Goal: Navigation & Orientation: Find specific page/section

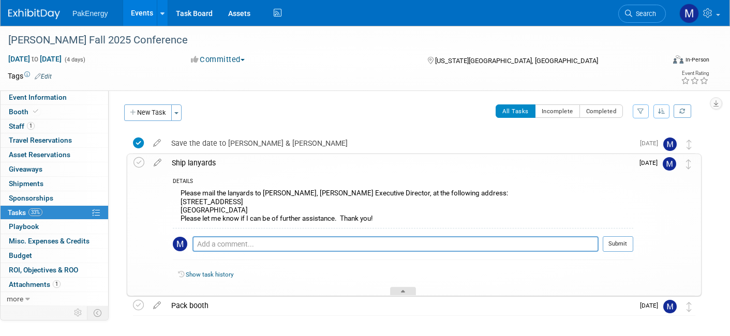
click at [400, 288] on div at bounding box center [403, 291] width 26 height 9
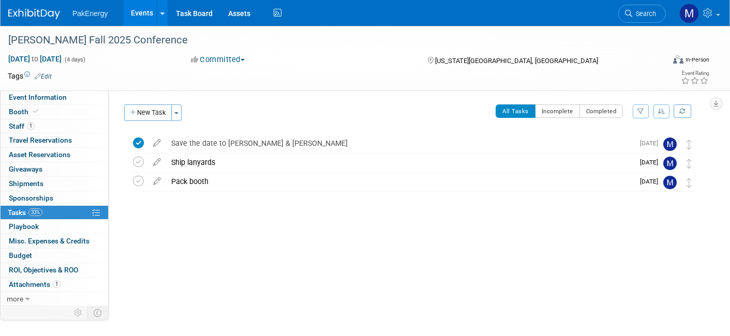
click at [205, 161] on div "Ship lanyards" at bounding box center [399, 163] width 467 height 18
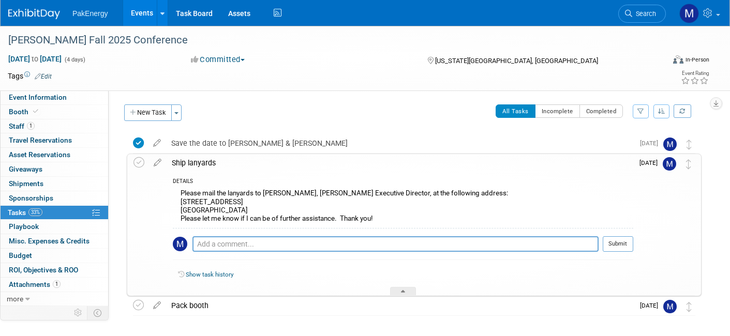
click at [119, 182] on div "COPAS Fall 2025 Conference Kansas City, MO Oct 21, 2025 to Oct 24, 2025 (Going)…" at bounding box center [408, 244] width 585 height 227
click at [230, 308] on div "Pack booth" at bounding box center [399, 306] width 467 height 18
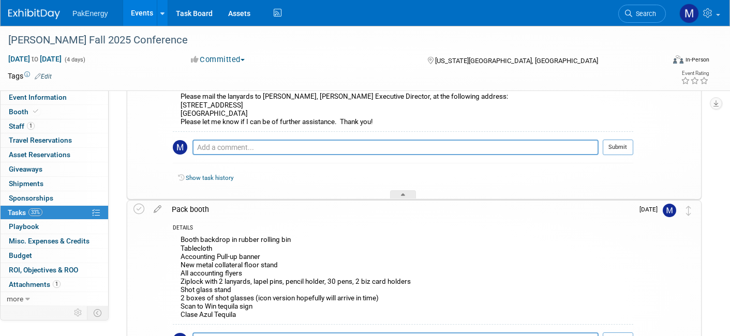
scroll to position [165, 0]
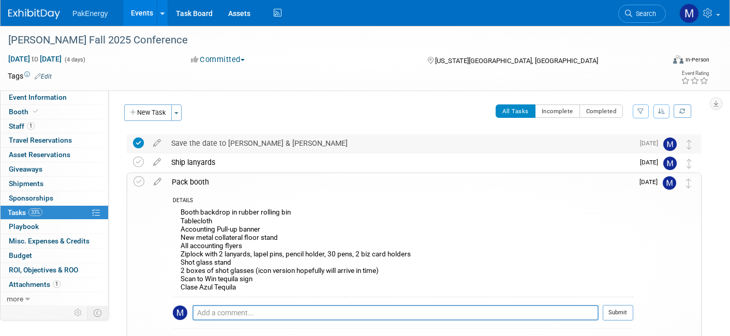
drag, startPoint x: 398, startPoint y: 200, endPoint x: 388, endPoint y: 151, distance: 50.1
click at [242, 155] on div "Ship lanyards" at bounding box center [399, 163] width 467 height 18
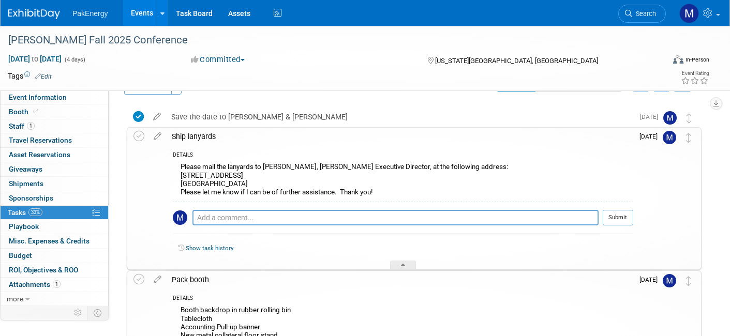
scroll to position [52, 0]
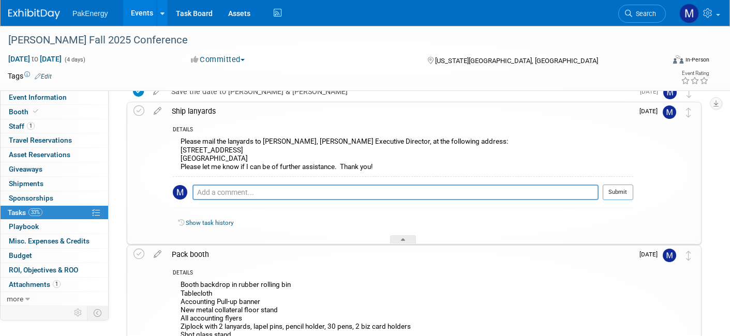
click at [159, 280] on td at bounding box center [157, 341] width 18 height 191
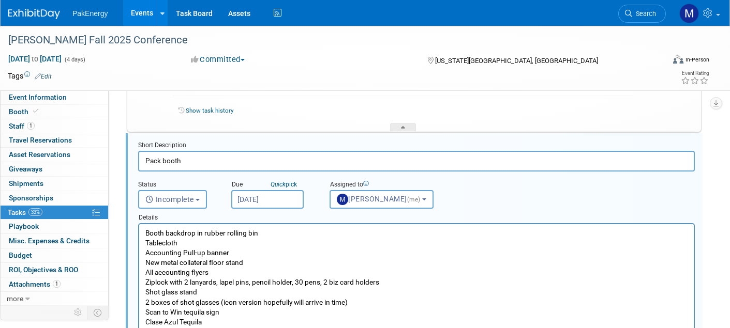
scroll to position [146, 0]
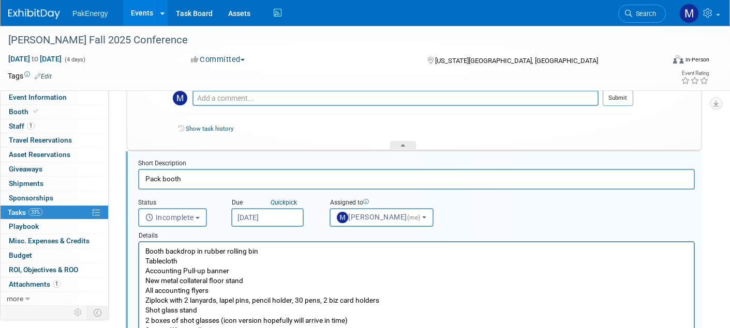
click at [407, 144] on div at bounding box center [403, 145] width 26 height 9
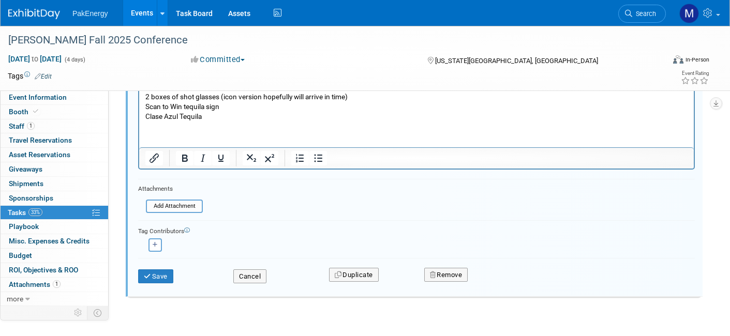
scroll to position [270, 0]
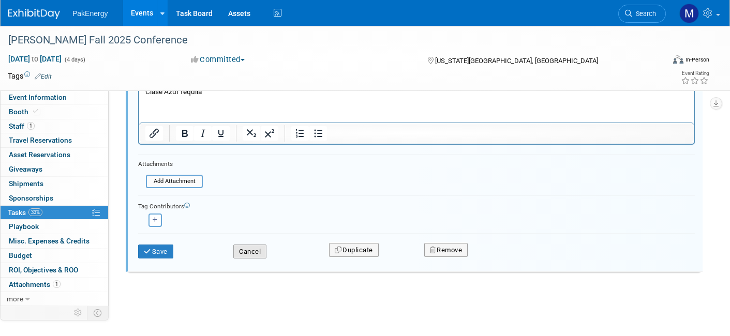
click at [256, 250] on button "Cancel" at bounding box center [249, 252] width 33 height 14
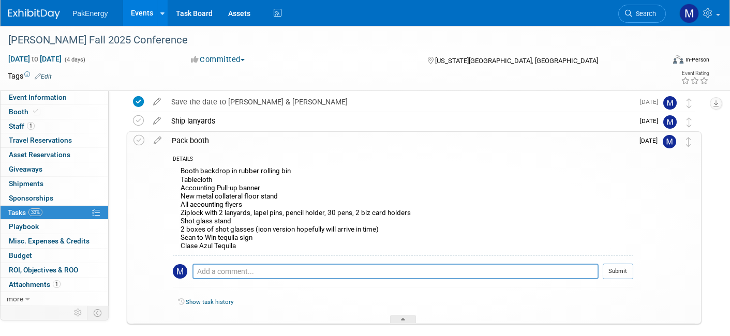
scroll to position [0, 0]
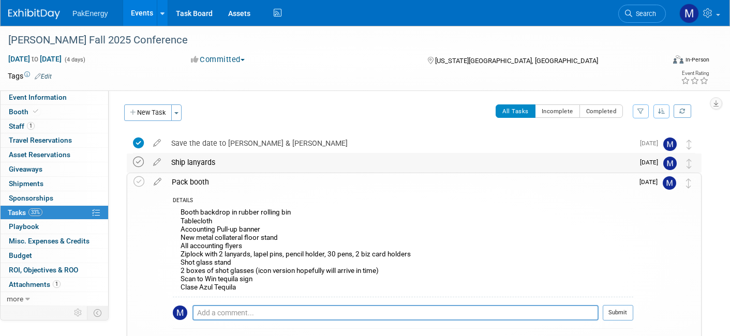
click at [138, 160] on icon at bounding box center [138, 162] width 11 height 11
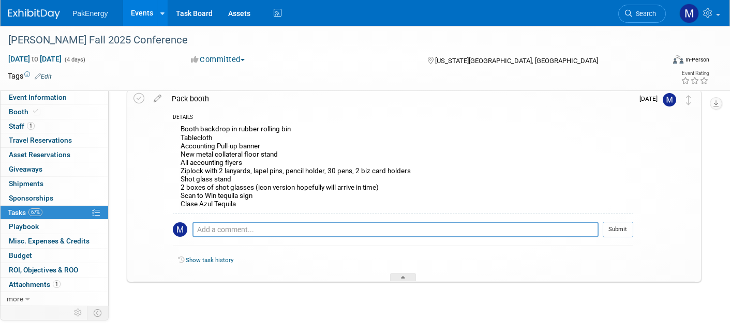
scroll to position [93, 0]
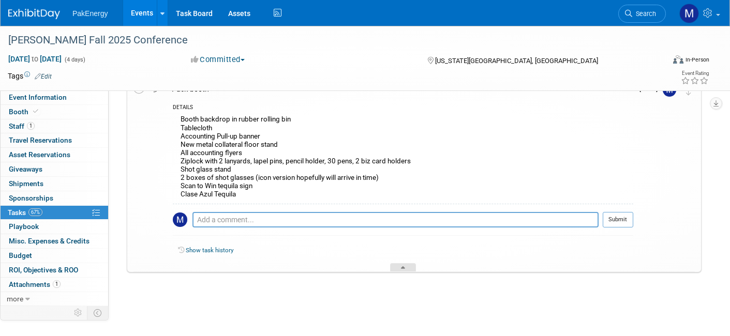
click at [404, 269] on icon at bounding box center [403, 269] width 4 height 6
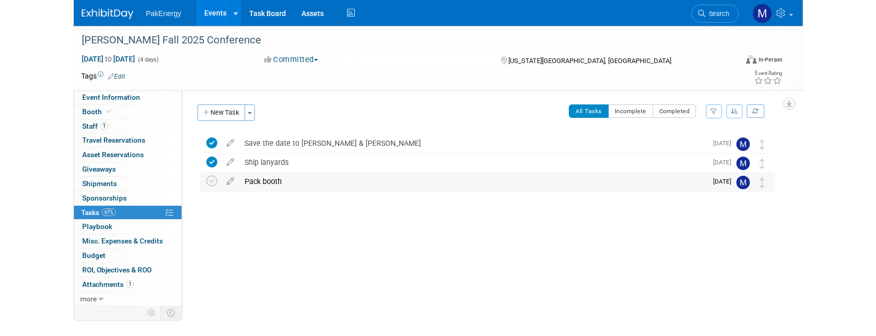
scroll to position [0, 0]
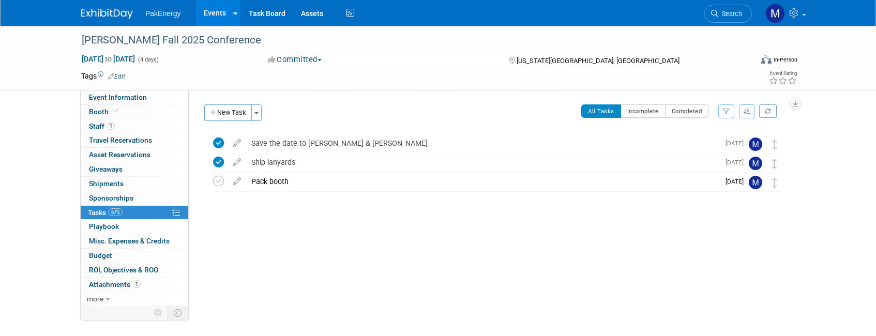
click at [213, 8] on link "Events" at bounding box center [215, 13] width 38 height 26
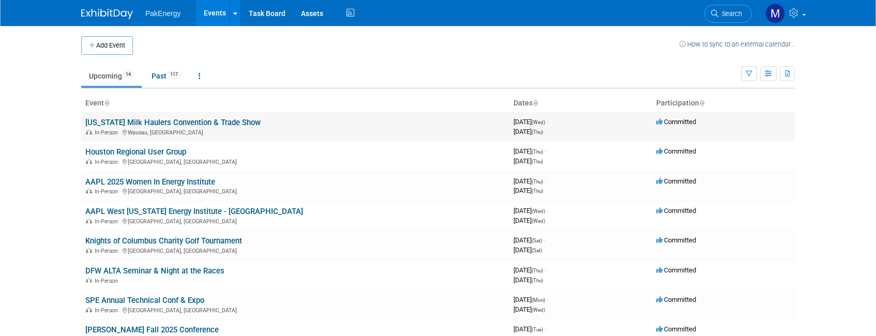
click at [170, 120] on link "[US_STATE] Milk Haulers Convention & Trade Show" at bounding box center [172, 122] width 175 height 9
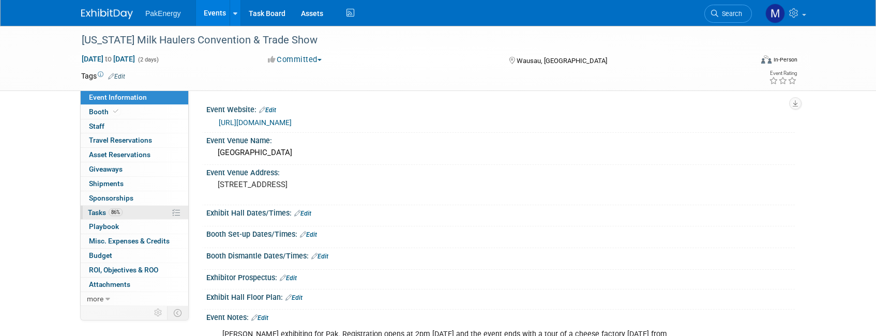
click at [130, 210] on link "86% Tasks 86%" at bounding box center [135, 213] width 108 height 14
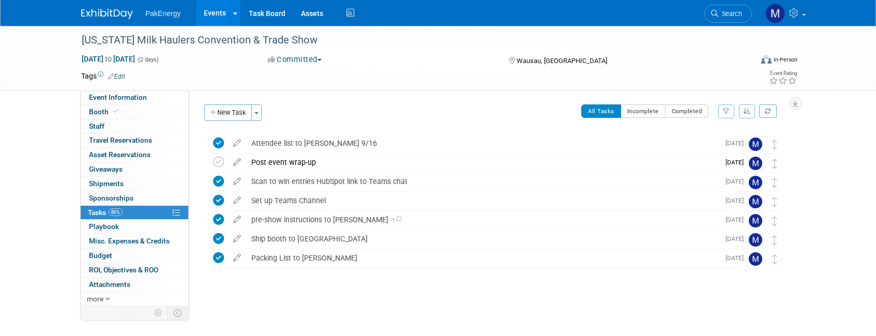
click at [220, 9] on link "Events" at bounding box center [215, 13] width 38 height 26
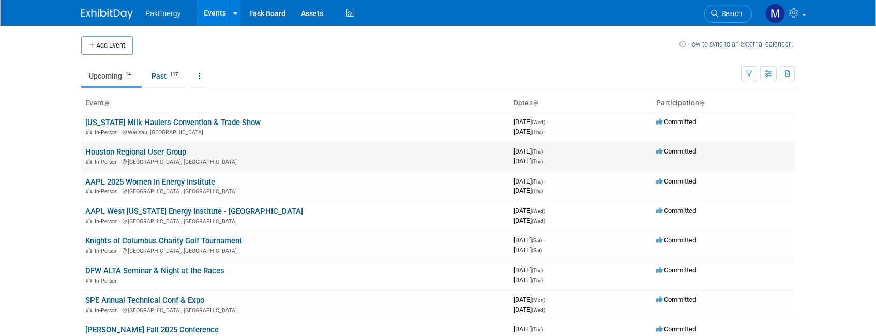
click at [180, 149] on link "Houston Regional User Group" at bounding box center [135, 151] width 101 height 9
click at [180, 178] on link "AAPL 2025 Women In Energy Institute" at bounding box center [150, 181] width 130 height 9
click at [153, 207] on link "AAPL West Texas Energy Institute - Midland" at bounding box center [194, 211] width 218 height 9
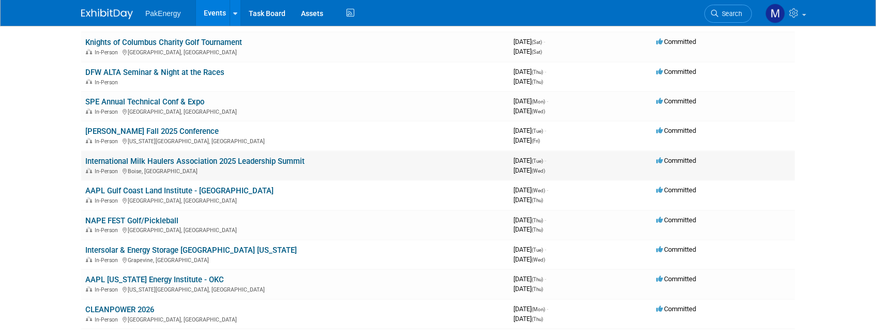
scroll to position [207, 0]
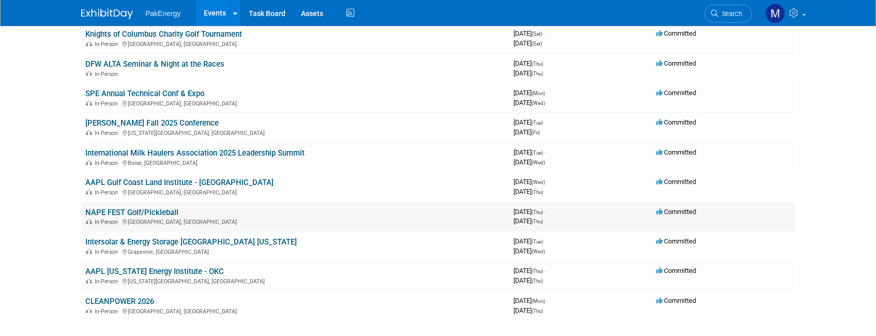
click at [141, 212] on link "NAPE FEST Golf/Pickleball" at bounding box center [131, 212] width 93 height 9
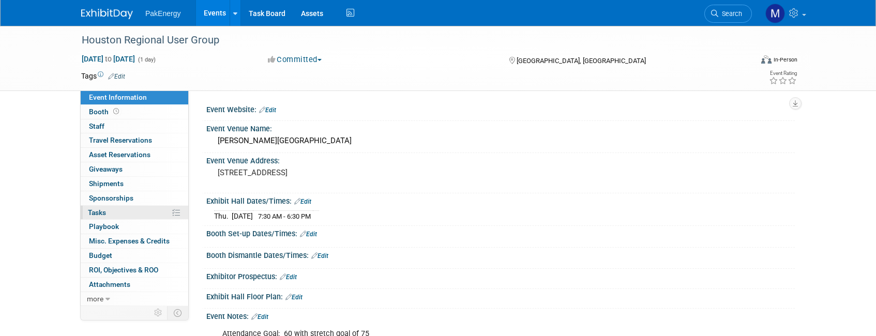
click at [110, 209] on link "0% Tasks 0%" at bounding box center [135, 213] width 108 height 14
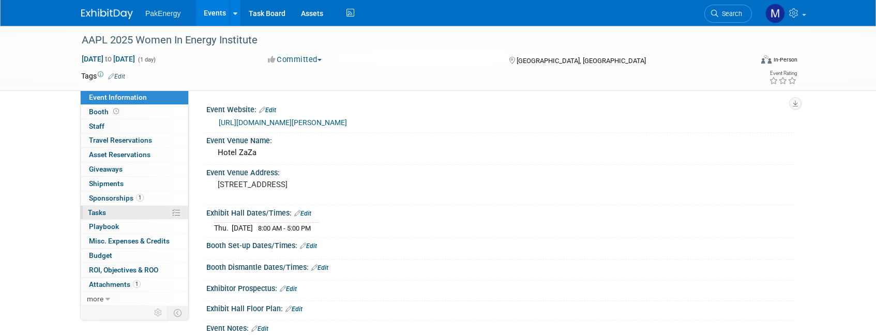
click at [147, 211] on link "0% Tasks 0%" at bounding box center [135, 213] width 108 height 14
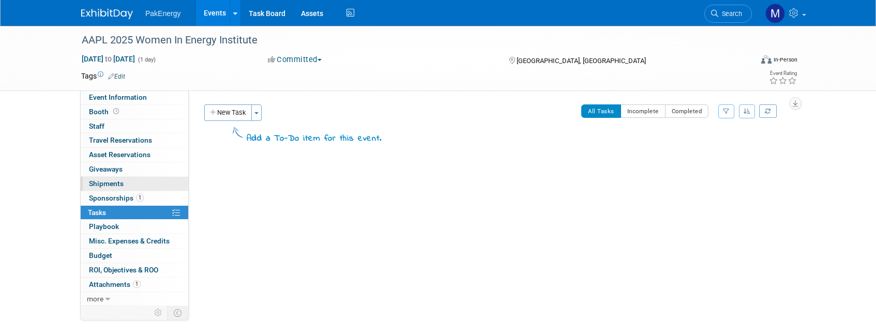
click at [111, 183] on span "Shipments 0" at bounding box center [106, 183] width 35 height 8
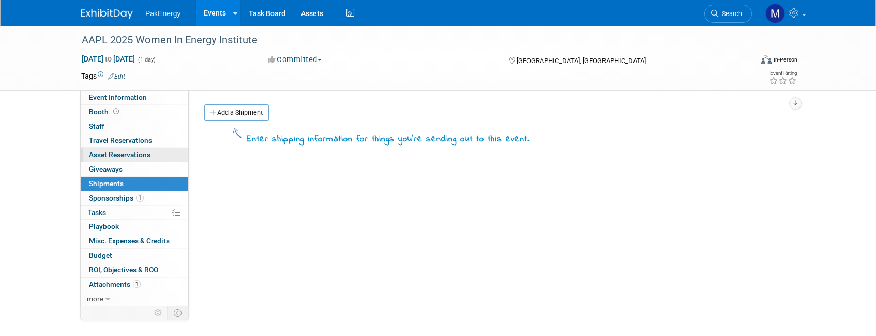
click at [137, 161] on link "0 Asset Reservations 0" at bounding box center [135, 155] width 108 height 14
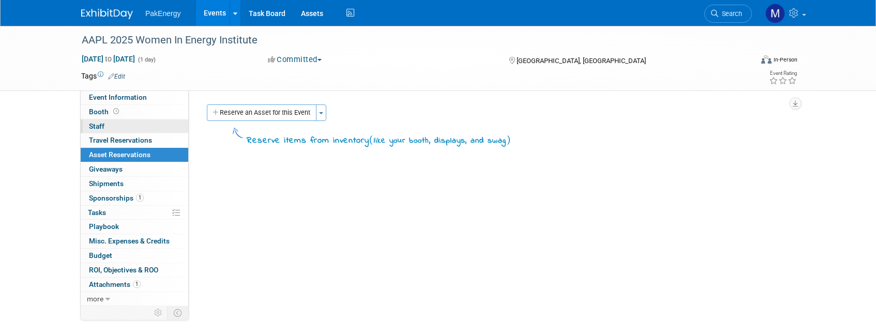
click at [124, 126] on link "0 Staff 0" at bounding box center [135, 126] width 108 height 14
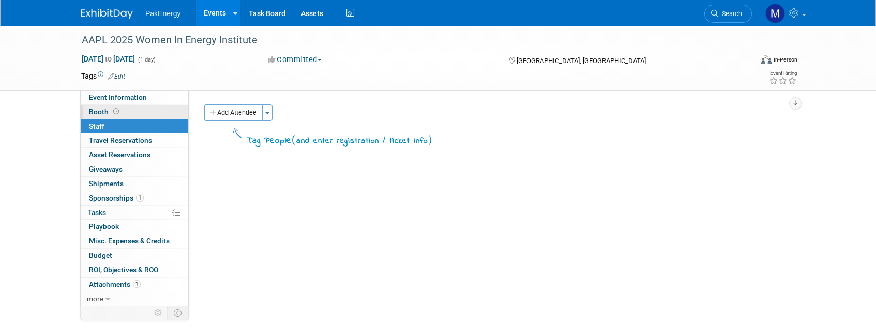
click at [123, 114] on link "Booth" at bounding box center [135, 112] width 108 height 14
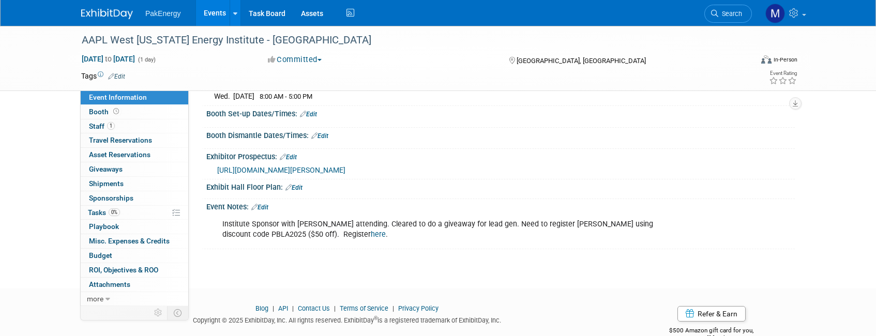
scroll to position [155, 0]
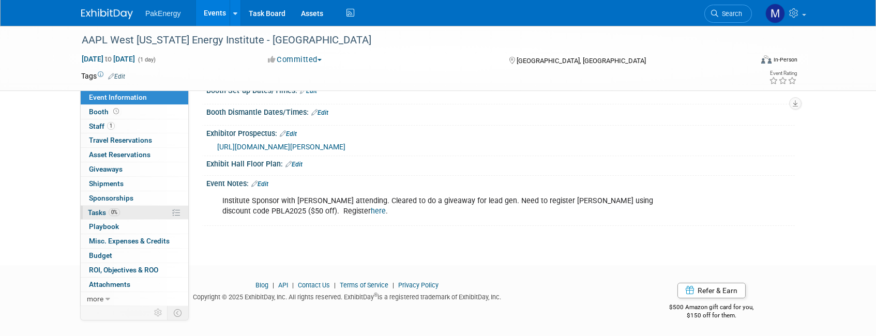
click at [124, 216] on link "0% Tasks 0%" at bounding box center [135, 213] width 108 height 14
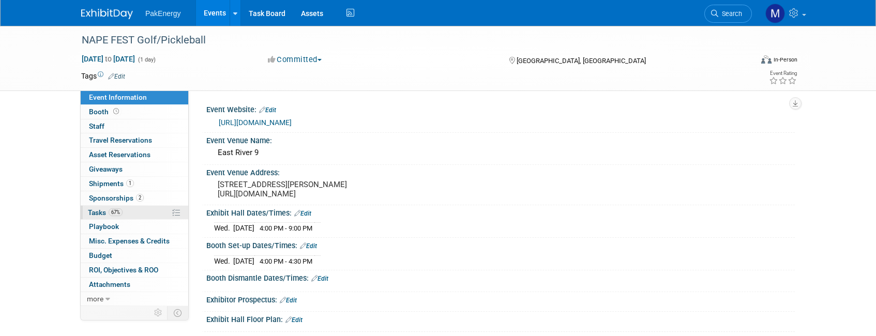
click at [136, 213] on link "67% Tasks 67%" at bounding box center [135, 213] width 108 height 14
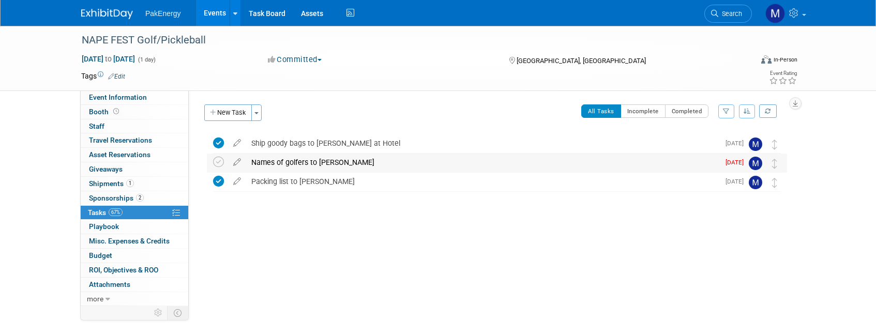
click at [310, 163] on div "Names of golfers to [PERSON_NAME]" at bounding box center [482, 163] width 473 height 18
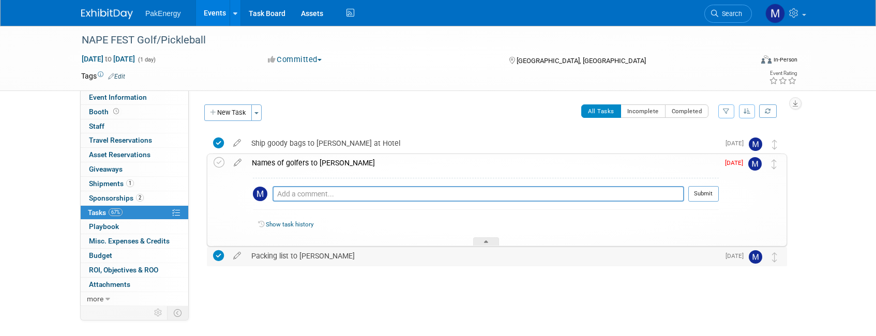
click at [277, 259] on div "Packing list to [PERSON_NAME]" at bounding box center [482, 256] width 473 height 18
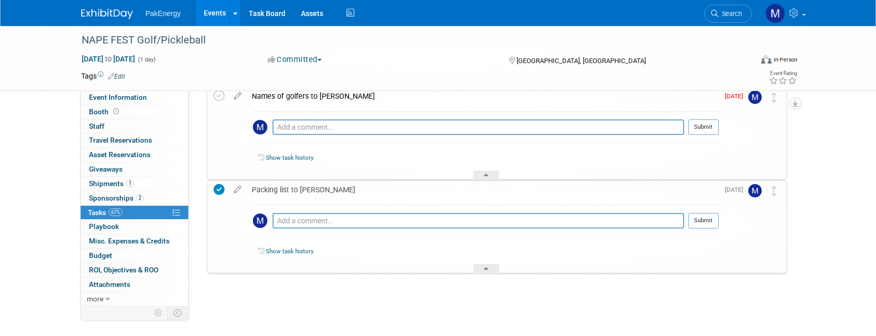
scroll to position [68, 0]
click at [489, 267] on div at bounding box center [486, 267] width 26 height 9
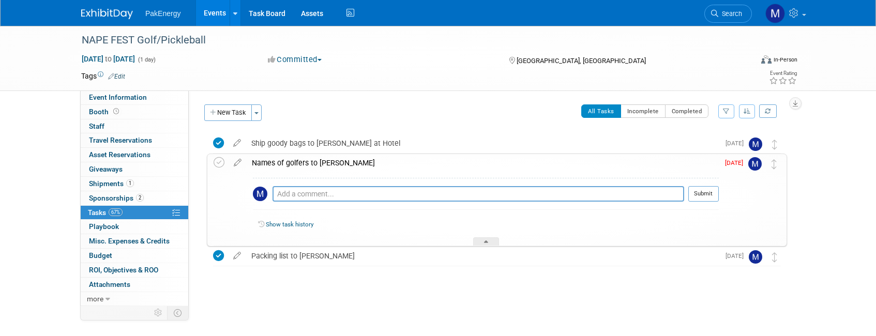
click at [485, 235] on div "Show task history" at bounding box center [486, 226] width 466 height 22
click at [485, 239] on div at bounding box center [486, 241] width 26 height 9
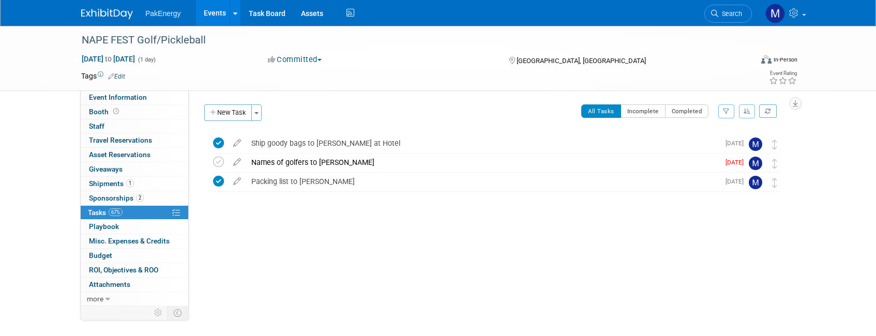
click at [213, 11] on link "Events" at bounding box center [215, 13] width 38 height 26
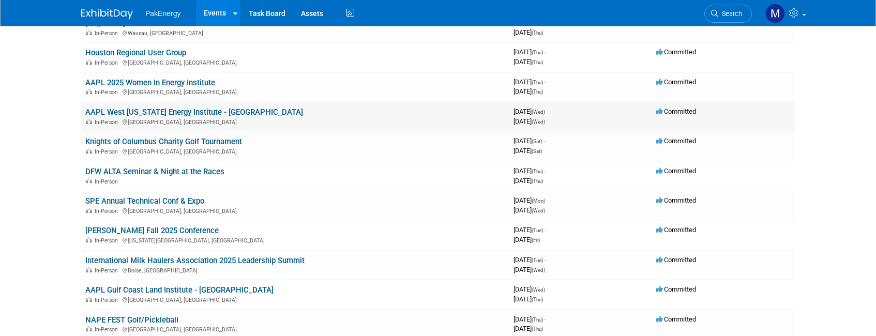
scroll to position [103, 0]
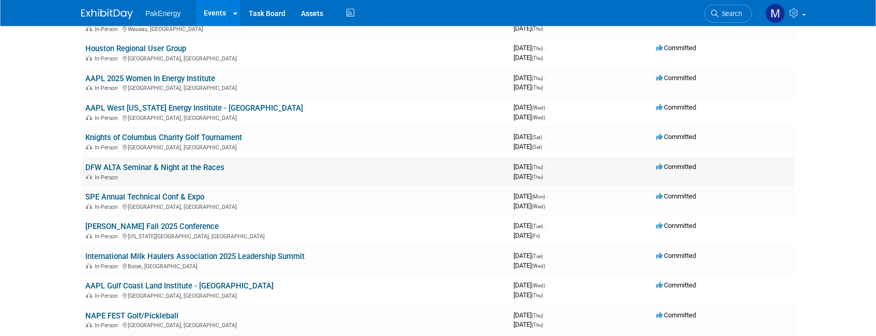
click at [131, 165] on link "DFW ALTA Seminar & Night at the Races" at bounding box center [154, 167] width 139 height 9
